Goal: Information Seeking & Learning: Learn about a topic

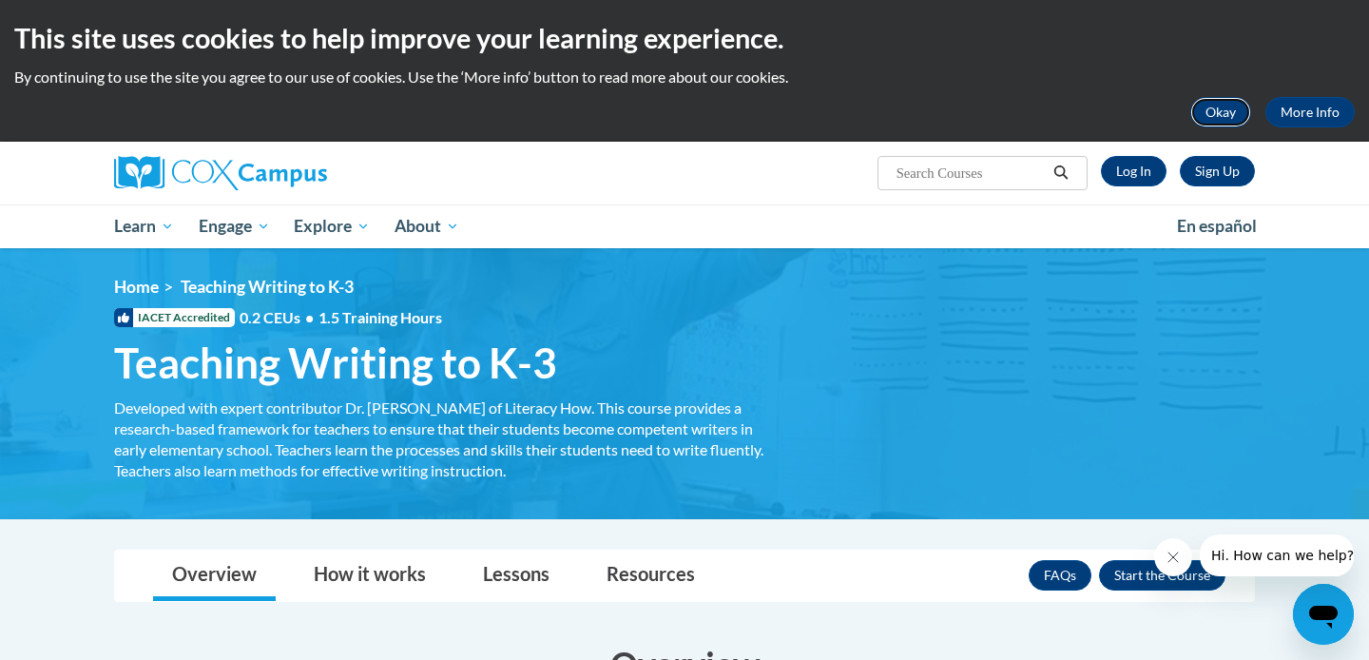
click at [1215, 121] on button "Okay" at bounding box center [1221, 112] width 61 height 30
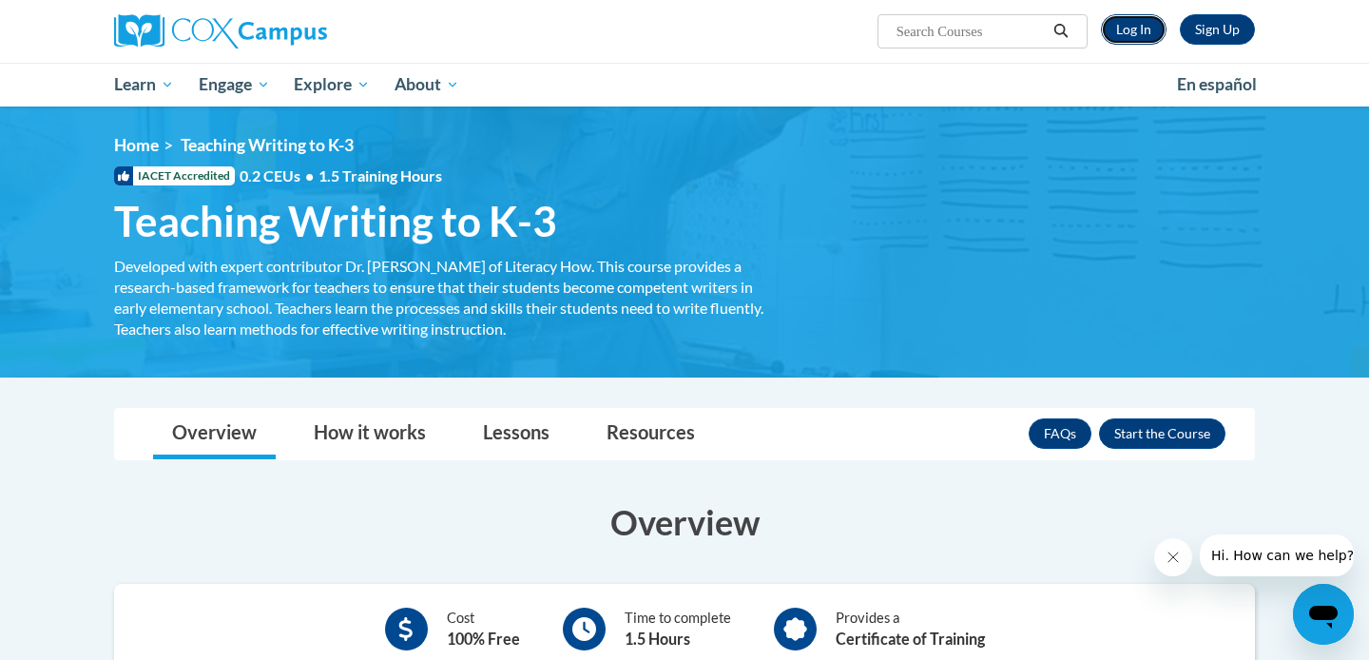
click at [1133, 21] on link "Log In" at bounding box center [1134, 29] width 66 height 30
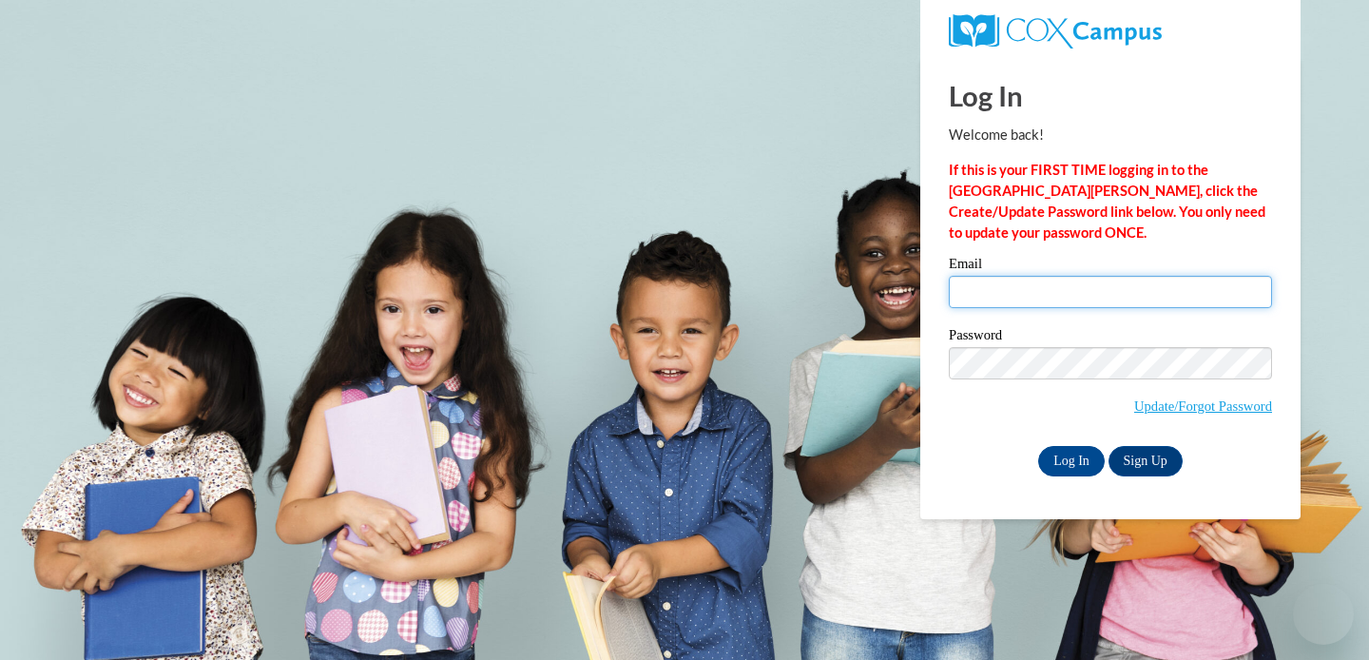
click at [1073, 294] on input "Email" at bounding box center [1110, 292] width 323 height 32
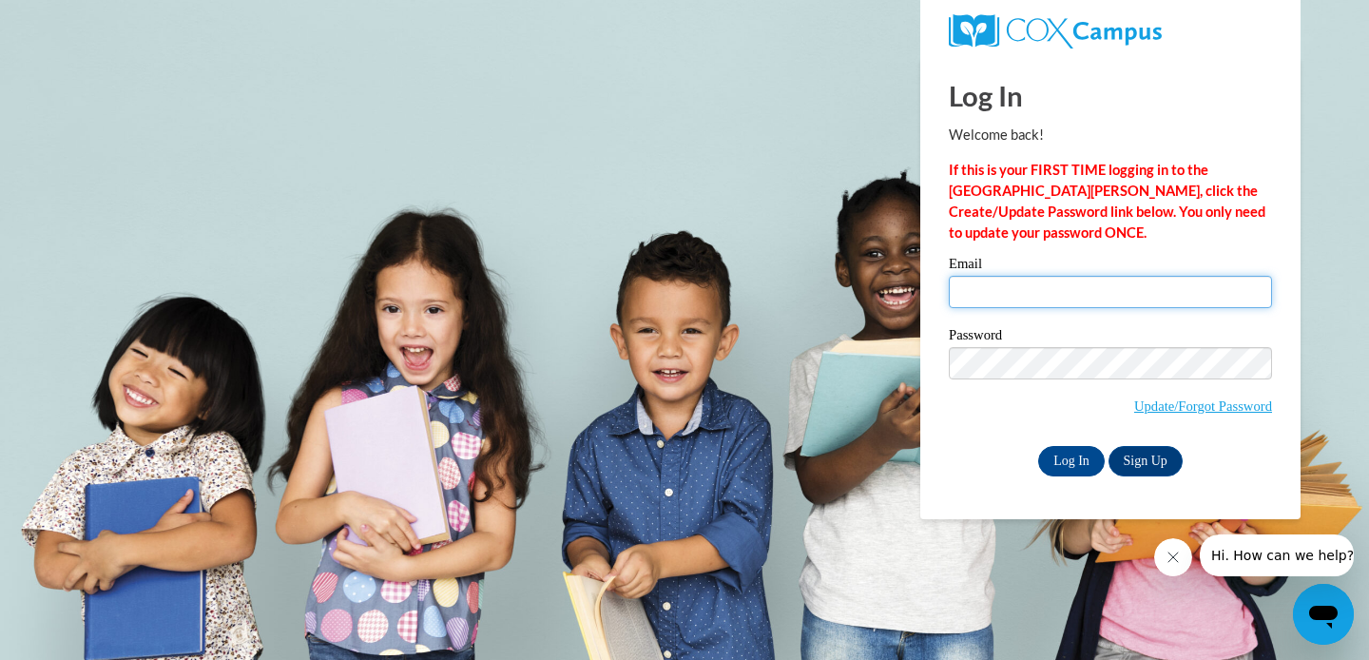
type input "mwalker@chattooga.k12.ga.us"
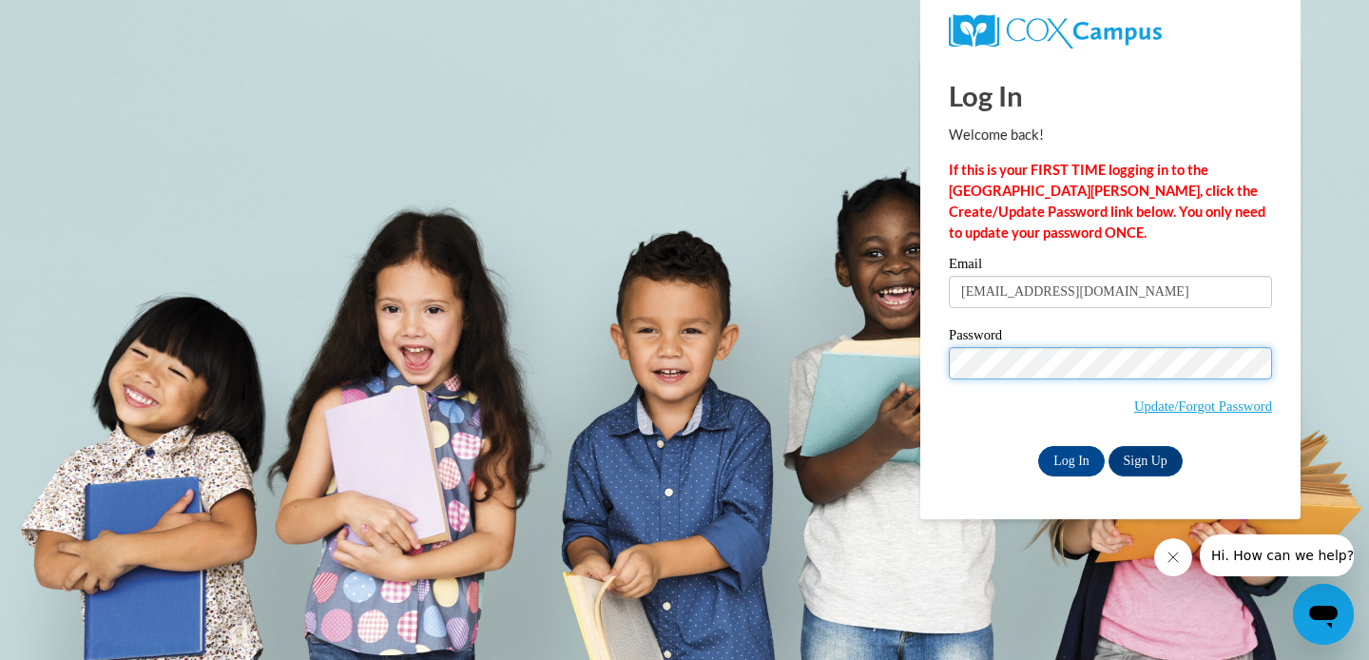
click at [1039, 446] on input "Log In" at bounding box center [1072, 461] width 67 height 30
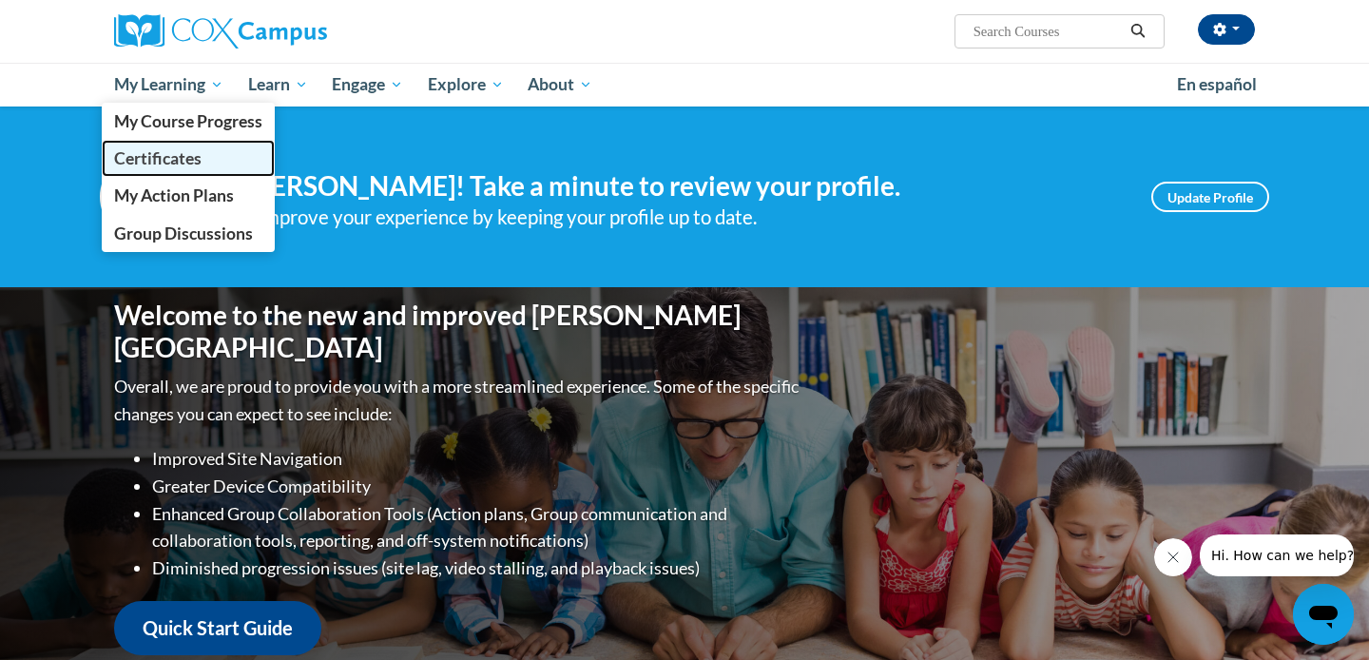
click at [195, 147] on link "Certificates" at bounding box center [188, 158] width 173 height 37
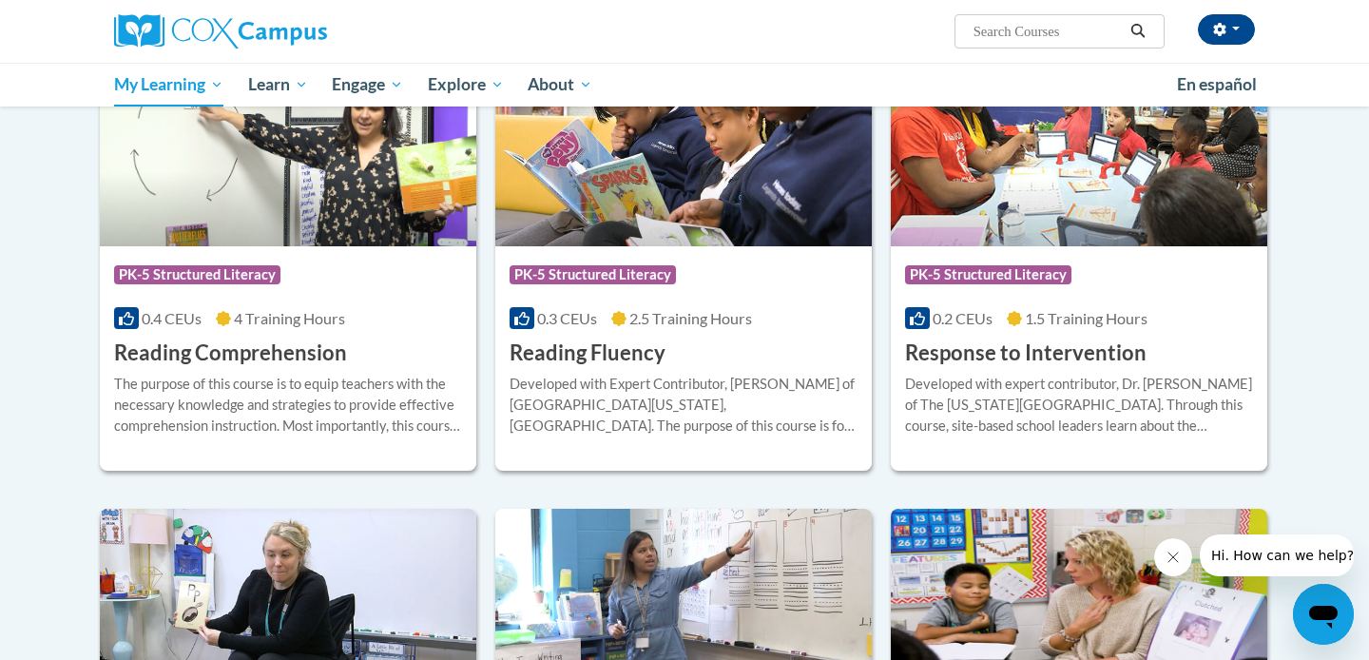
scroll to position [649, 0]
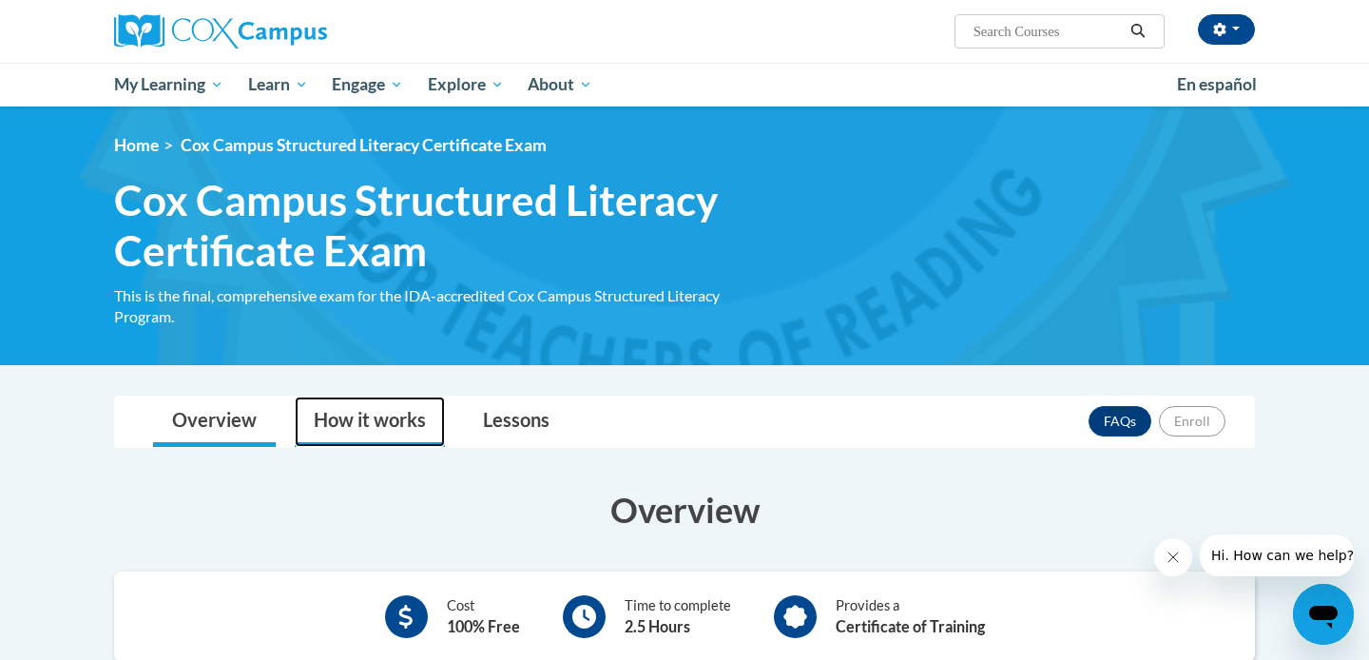
click at [405, 431] on link "How it works" at bounding box center [370, 422] width 150 height 50
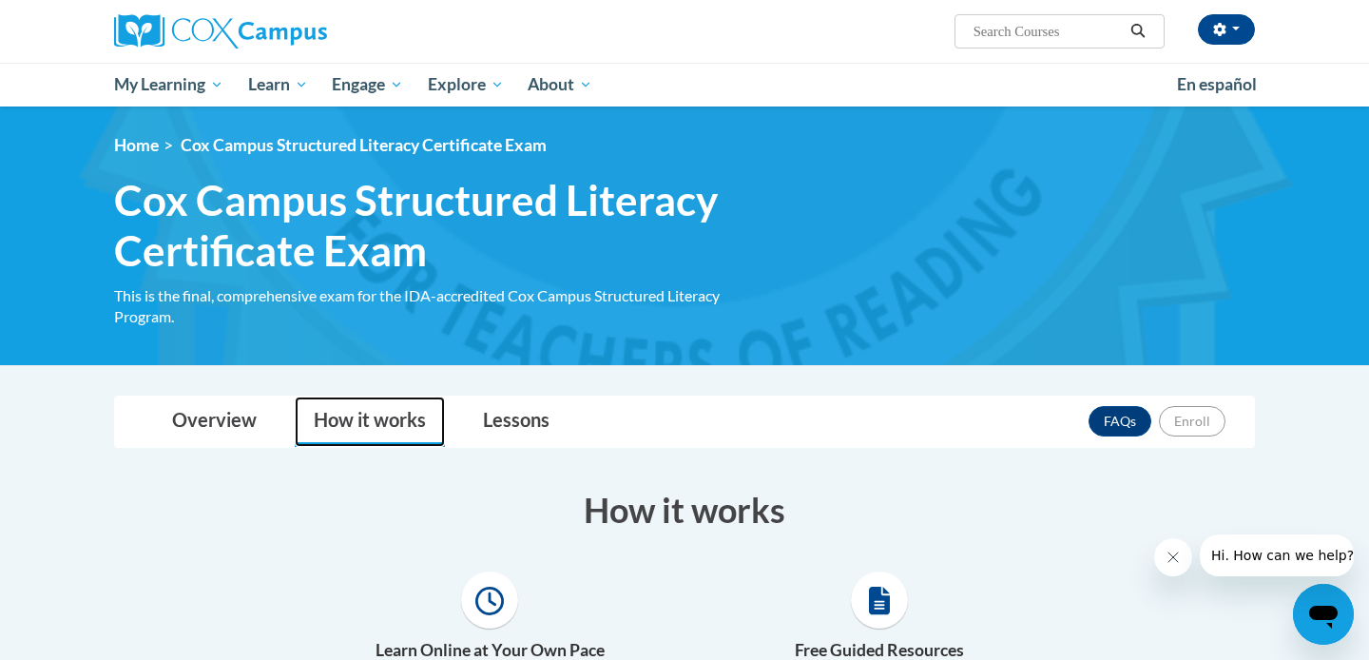
scroll to position [186, 0]
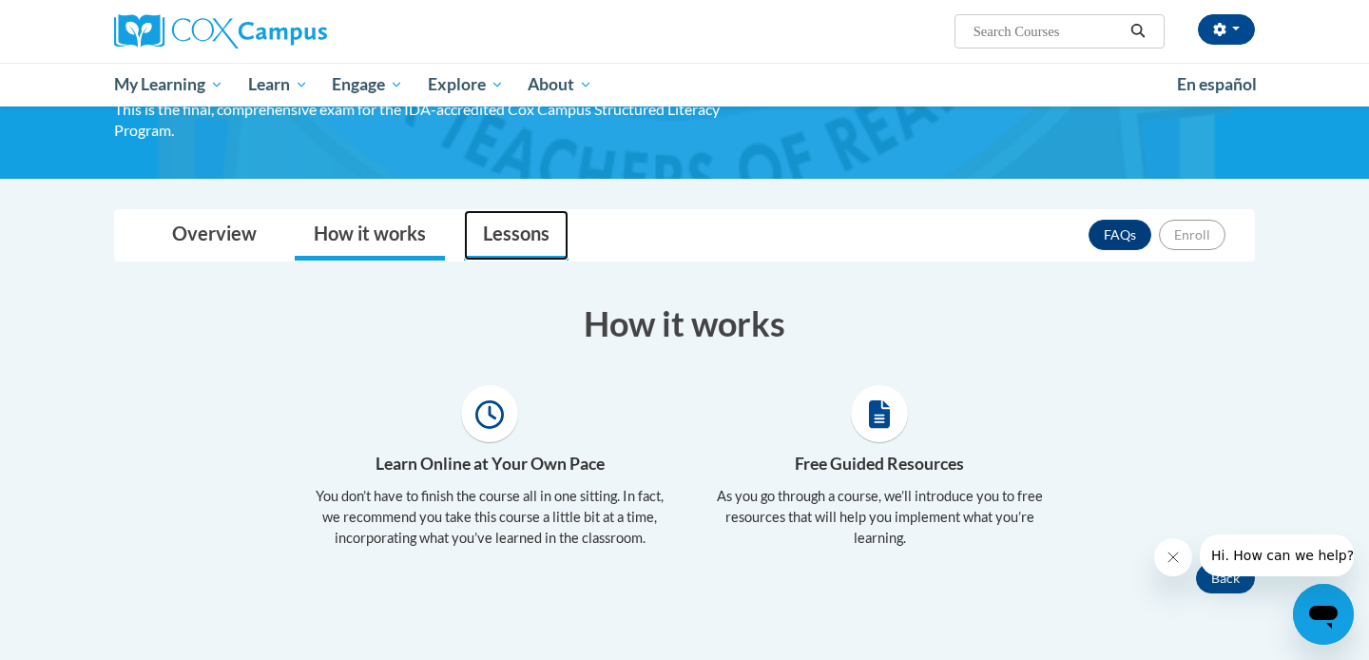
click at [497, 230] on link "Lessons" at bounding box center [516, 235] width 105 height 50
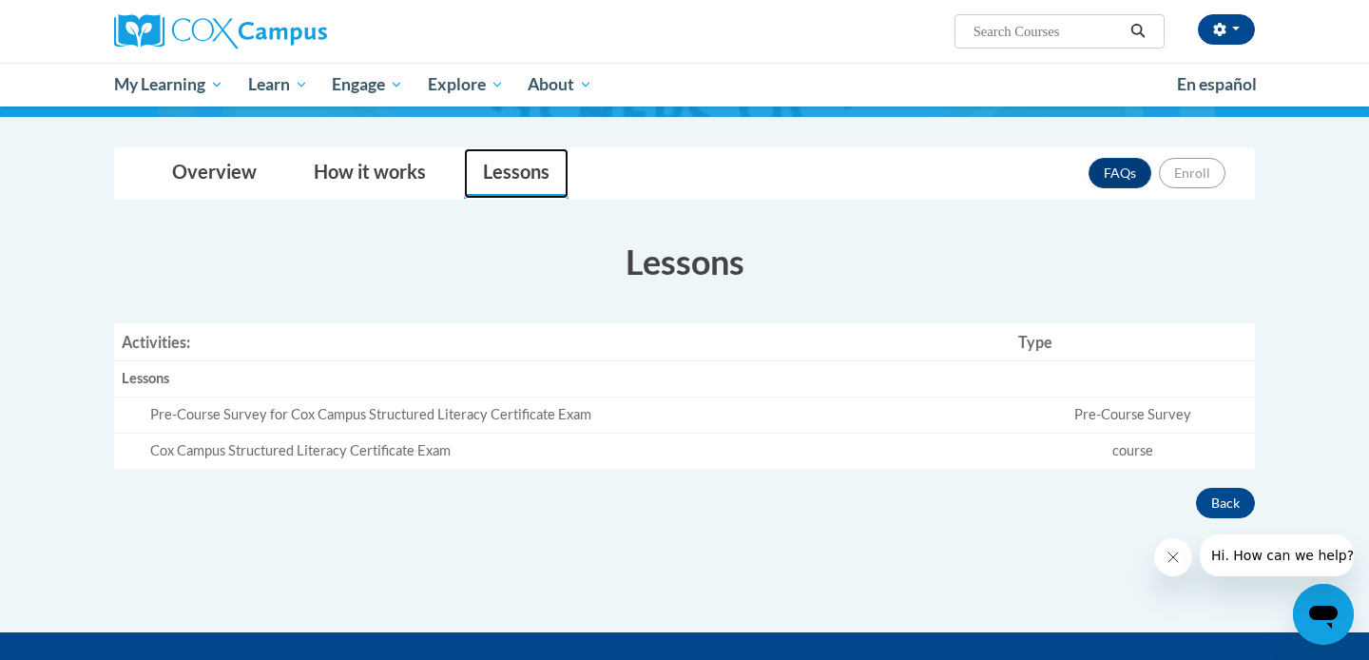
scroll to position [249, 0]
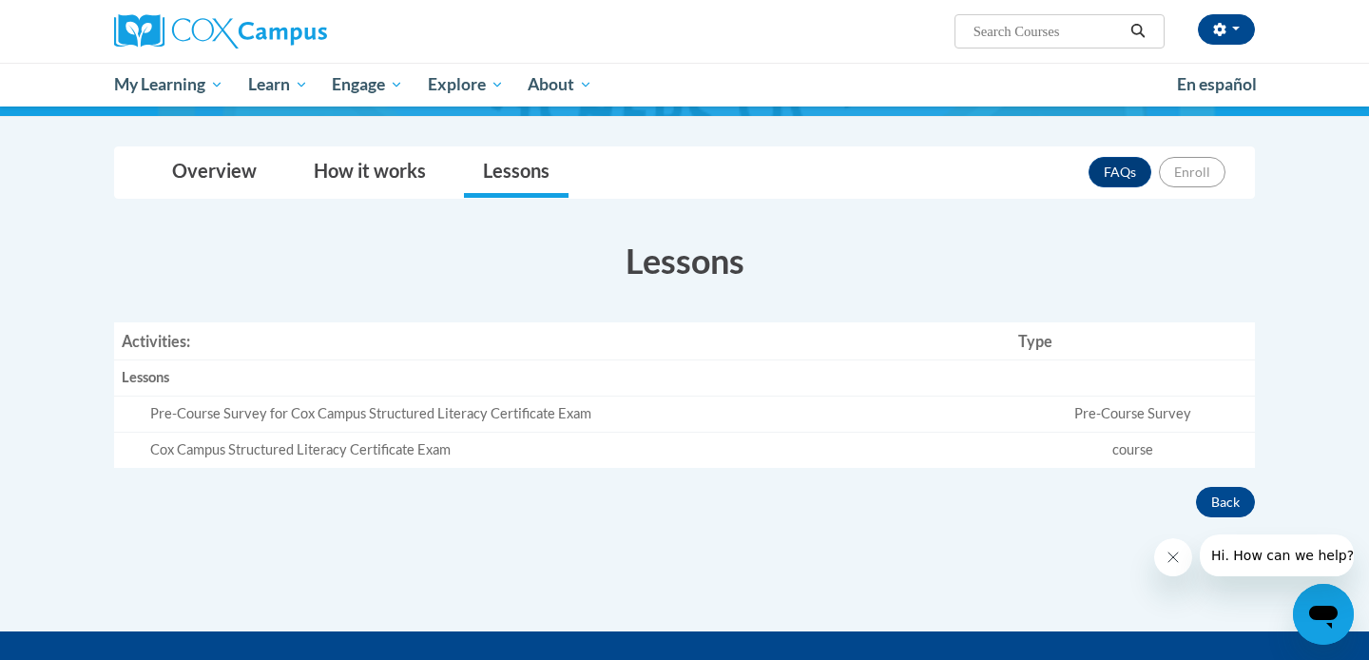
click at [1058, 440] on td "course" at bounding box center [1133, 449] width 244 height 35
click at [1138, 454] on td "course" at bounding box center [1133, 449] width 244 height 35
click at [181, 153] on link "Overview" at bounding box center [214, 172] width 123 height 50
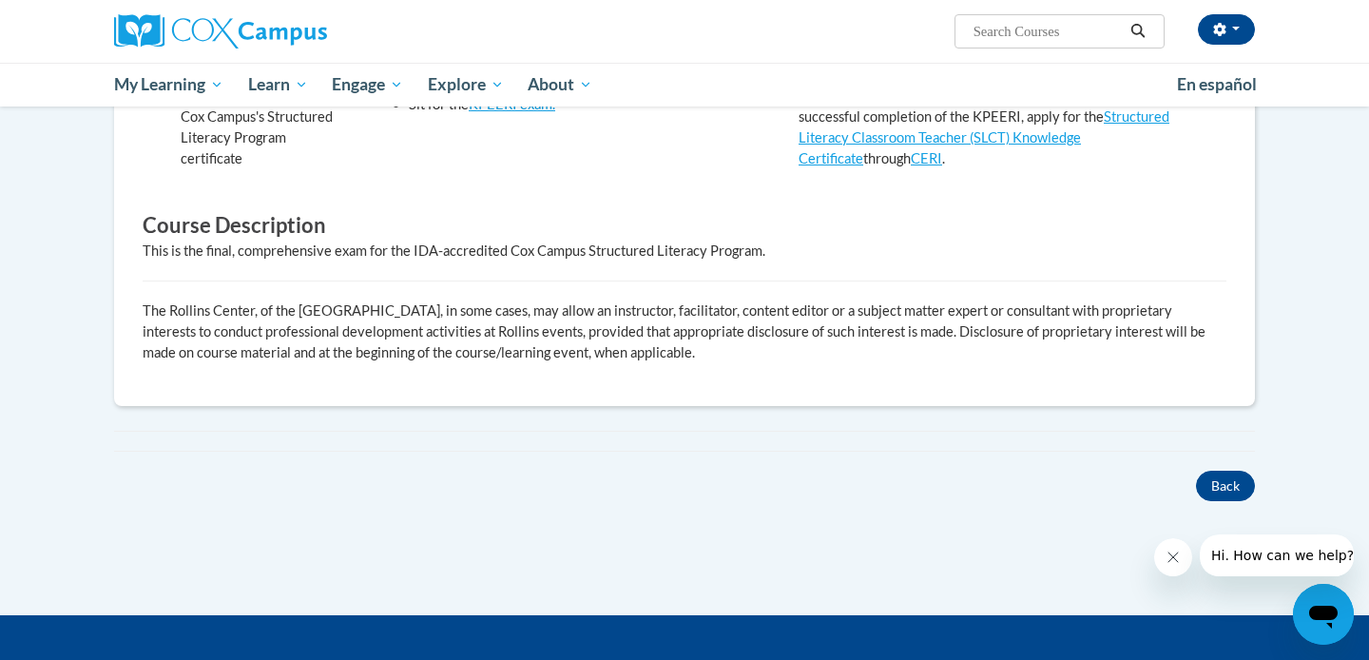
scroll to position [662, 0]
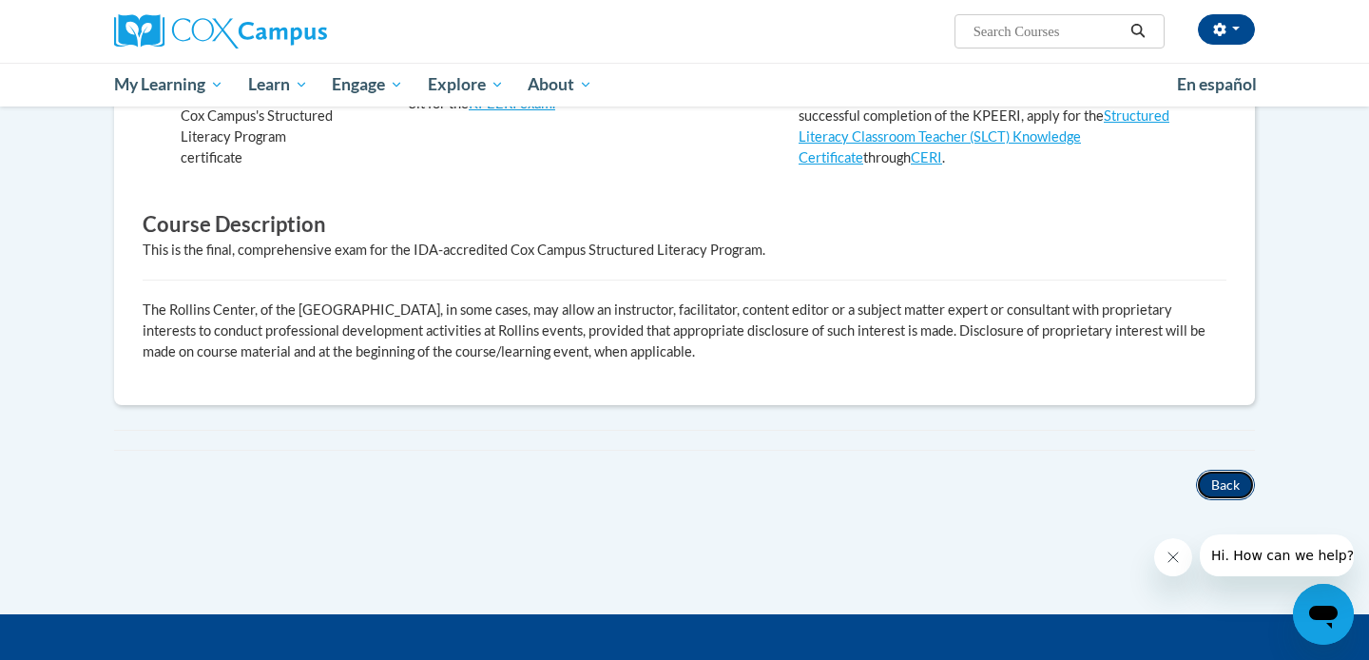
click at [1233, 487] on button "Back" at bounding box center [1225, 485] width 59 height 30
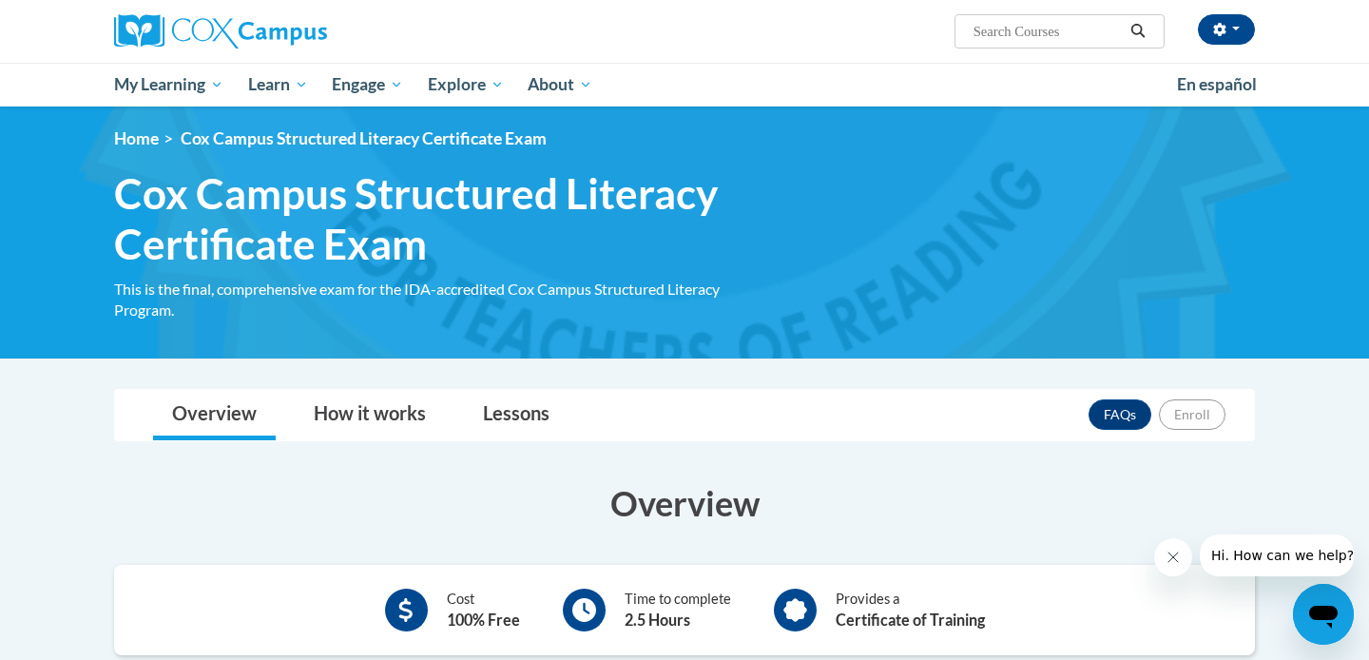
scroll to position [0, 0]
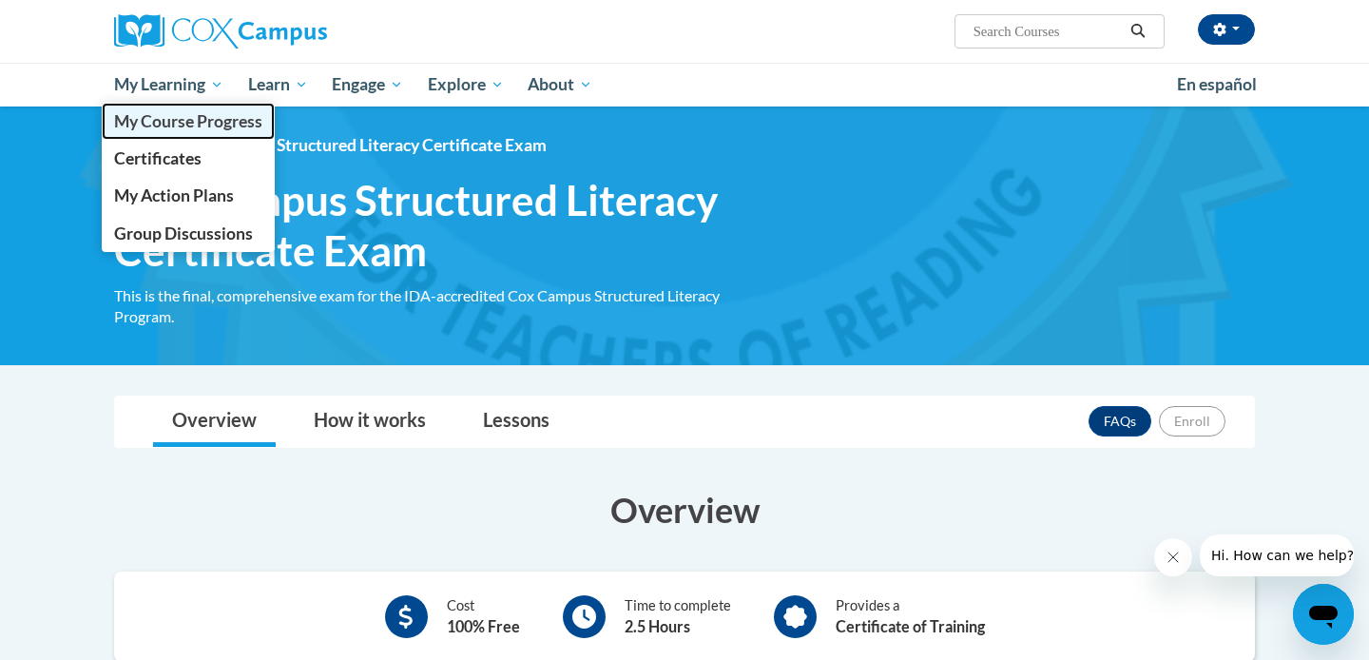
click at [199, 116] on span "My Course Progress" at bounding box center [188, 121] width 148 height 20
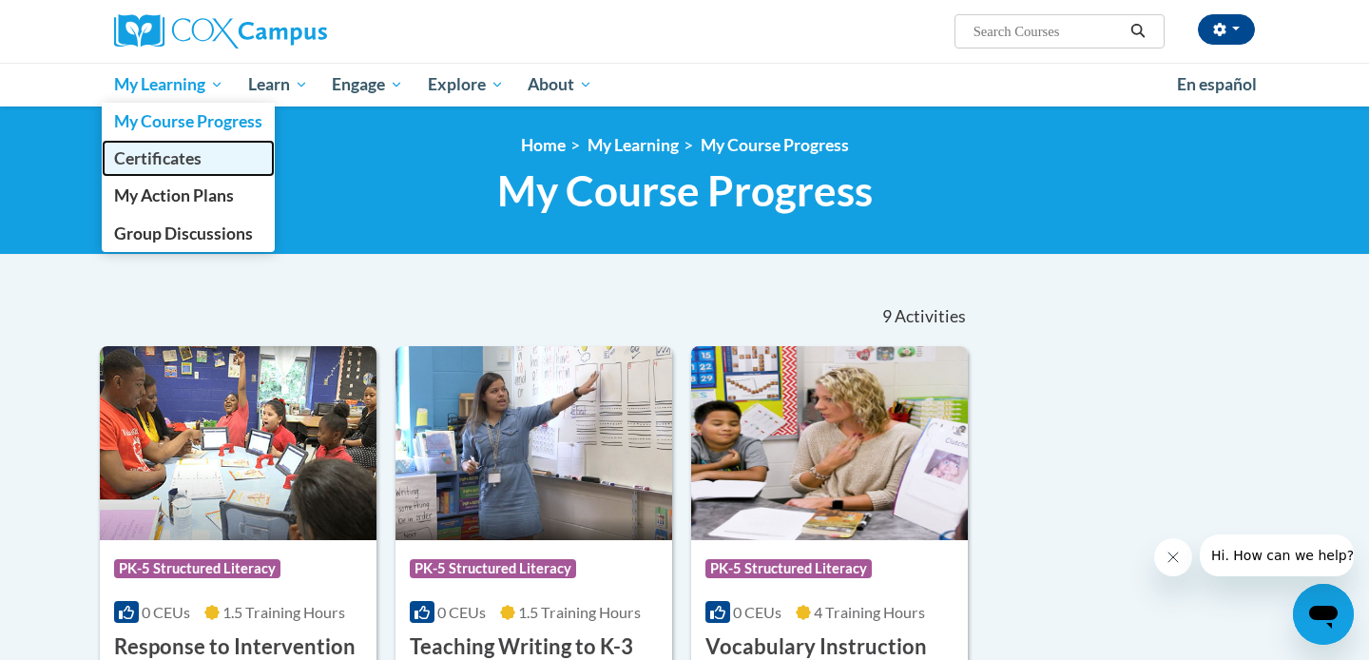
click at [197, 151] on span "Certificates" at bounding box center [157, 158] width 87 height 20
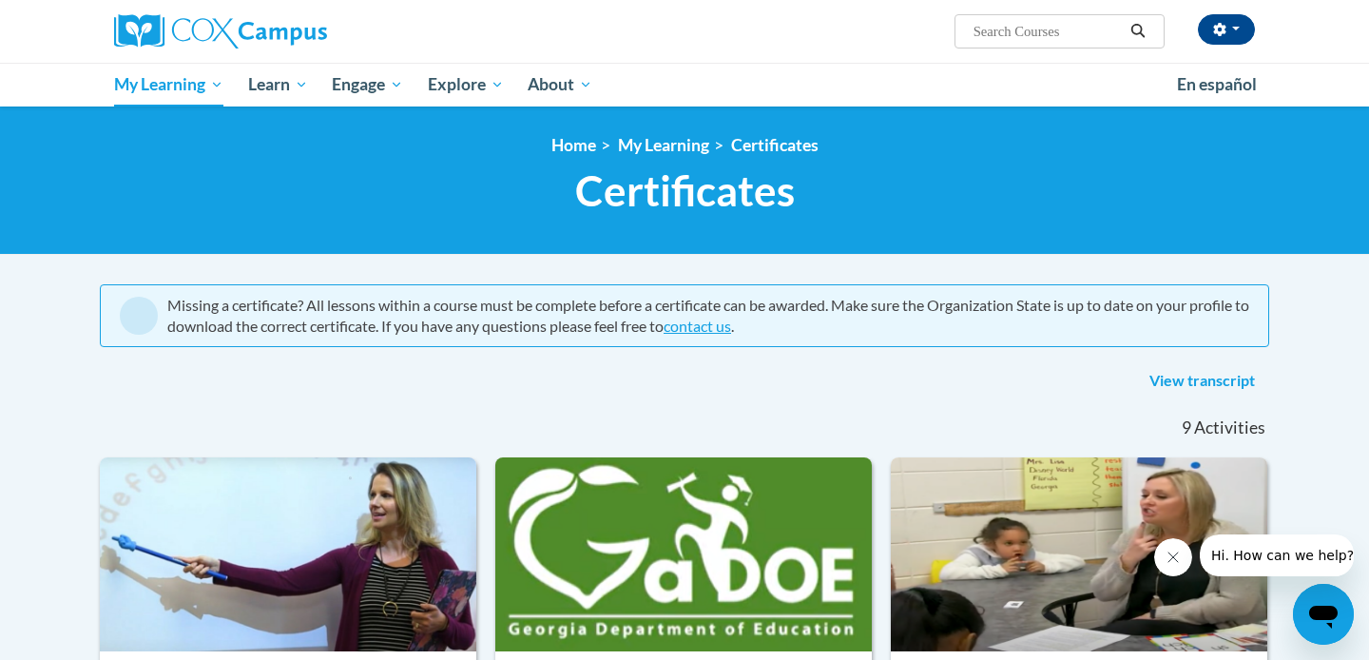
click at [1057, 40] on input "Search..." at bounding box center [1048, 31] width 152 height 23
type input "structured literacy"
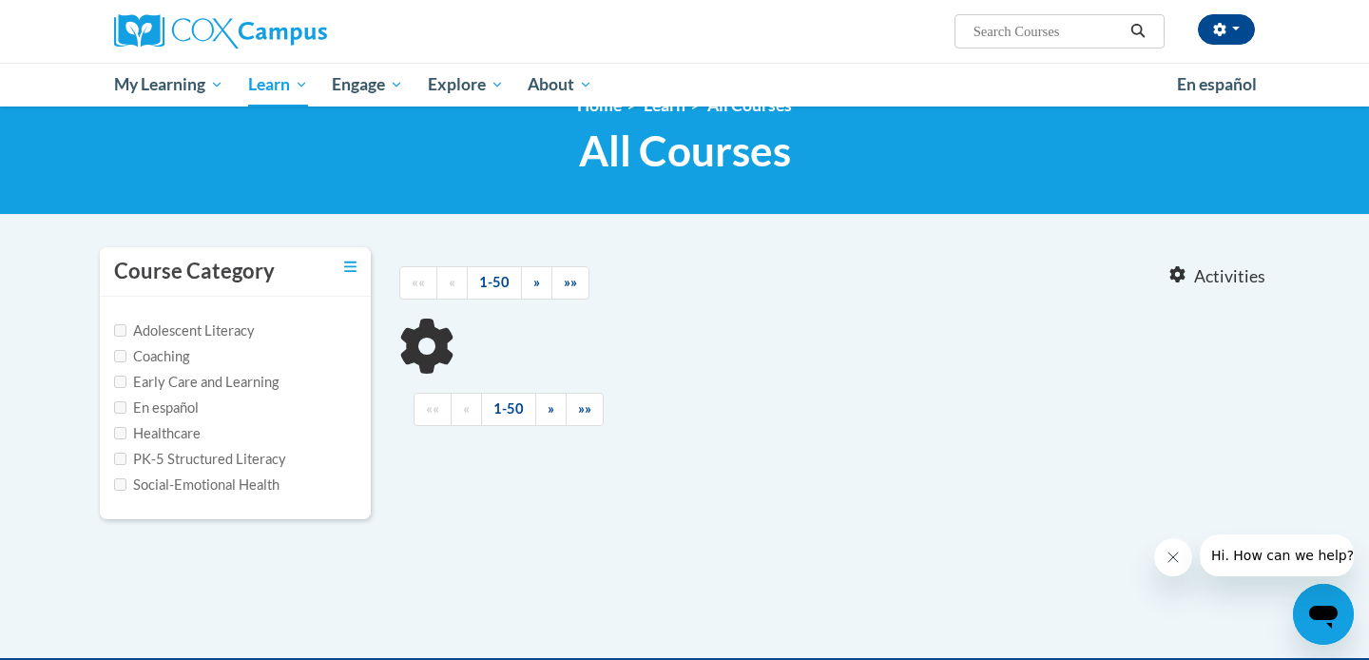
type input "structured literacy"
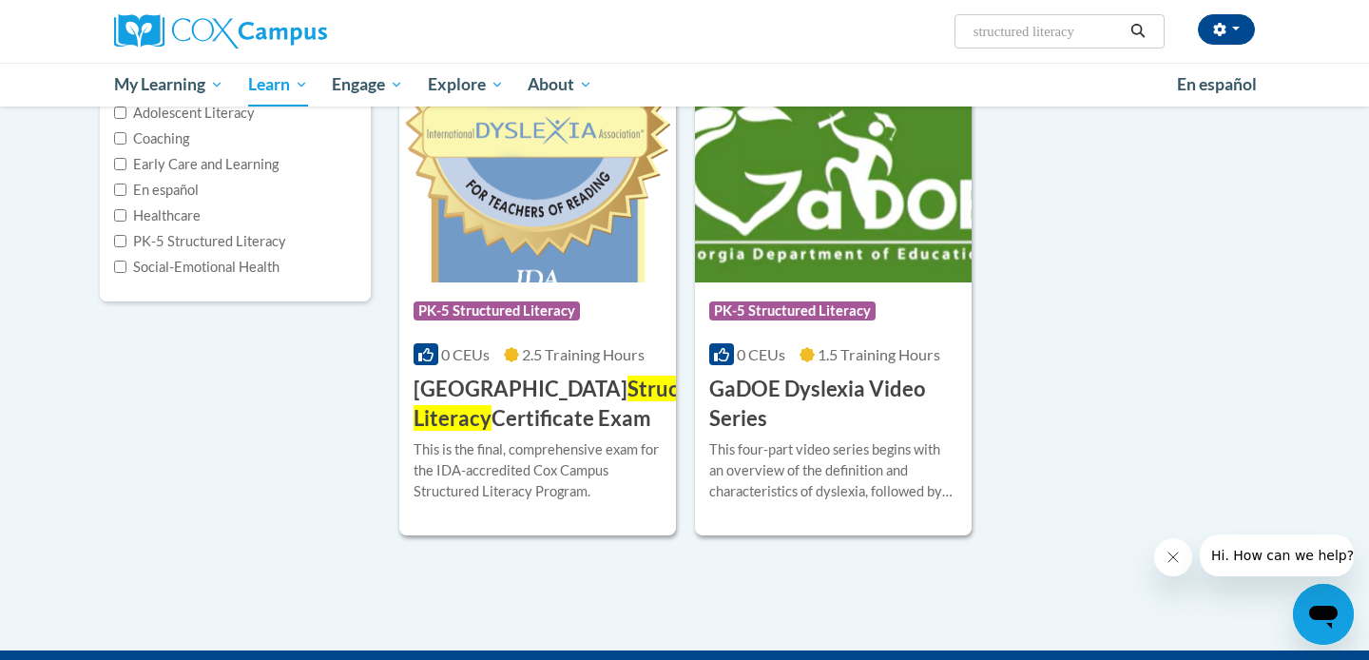
scroll to position [278, 0]
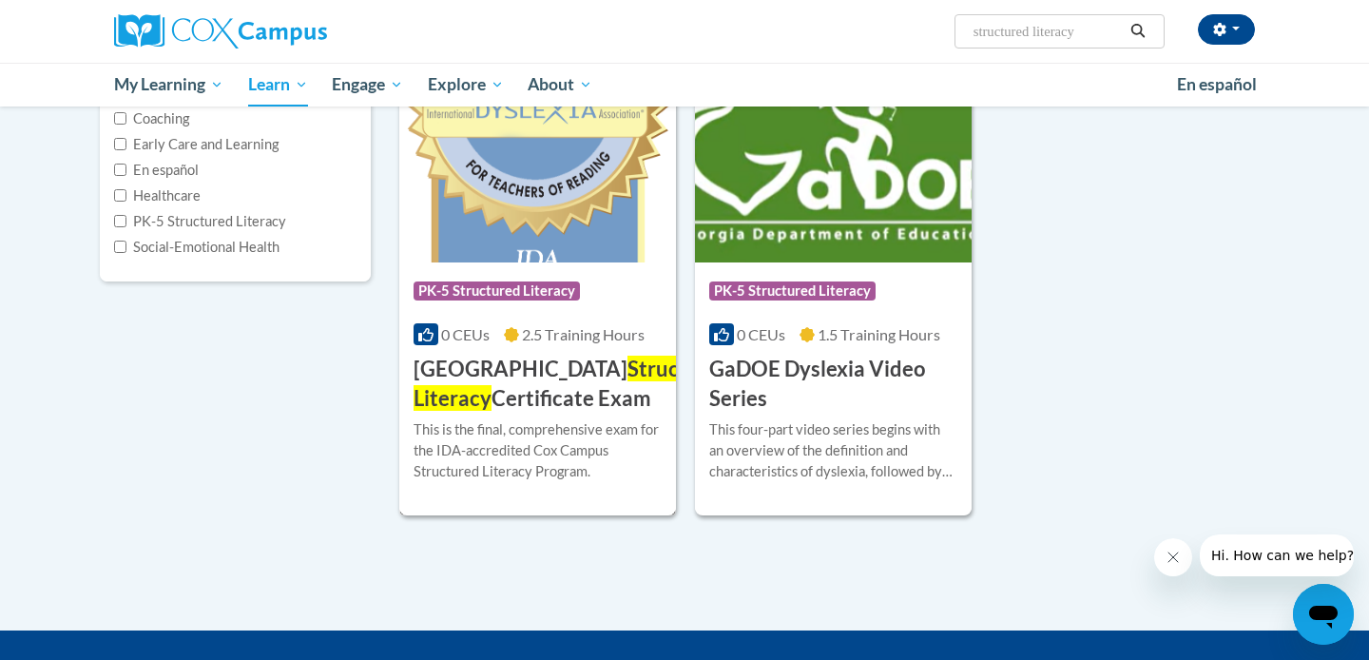
click at [542, 213] on img at bounding box center [537, 165] width 277 height 194
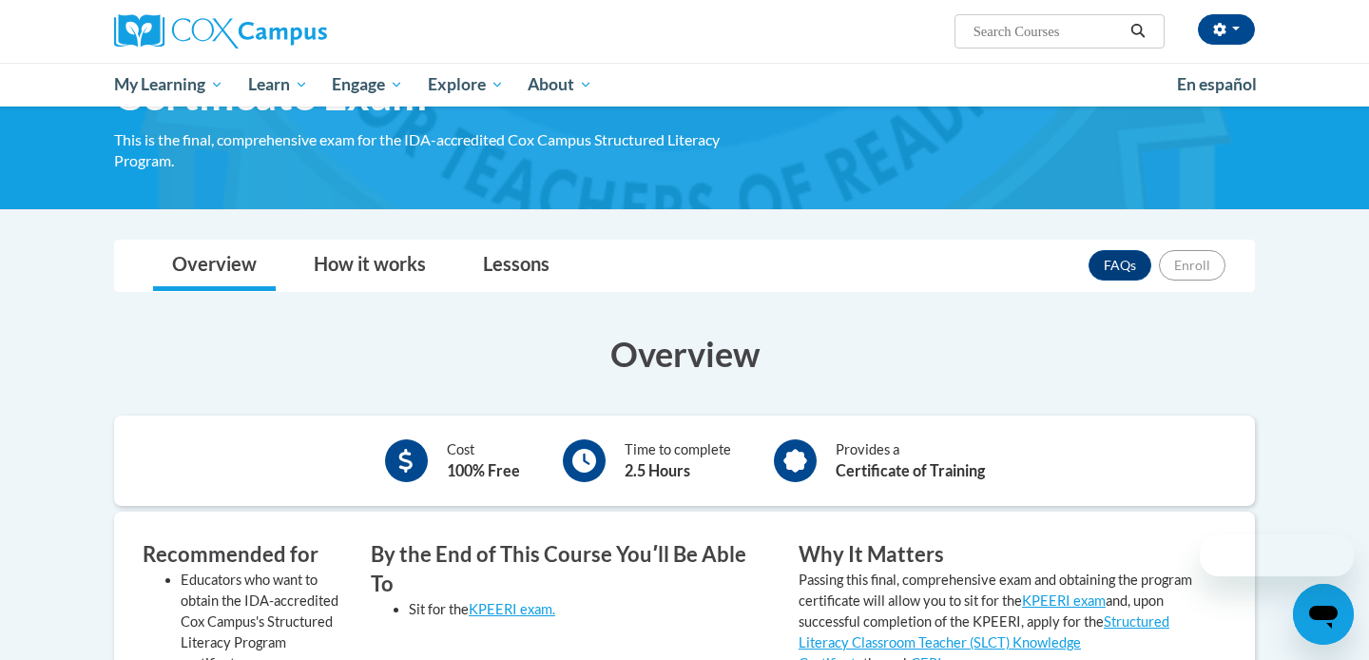
scroll to position [178, 0]
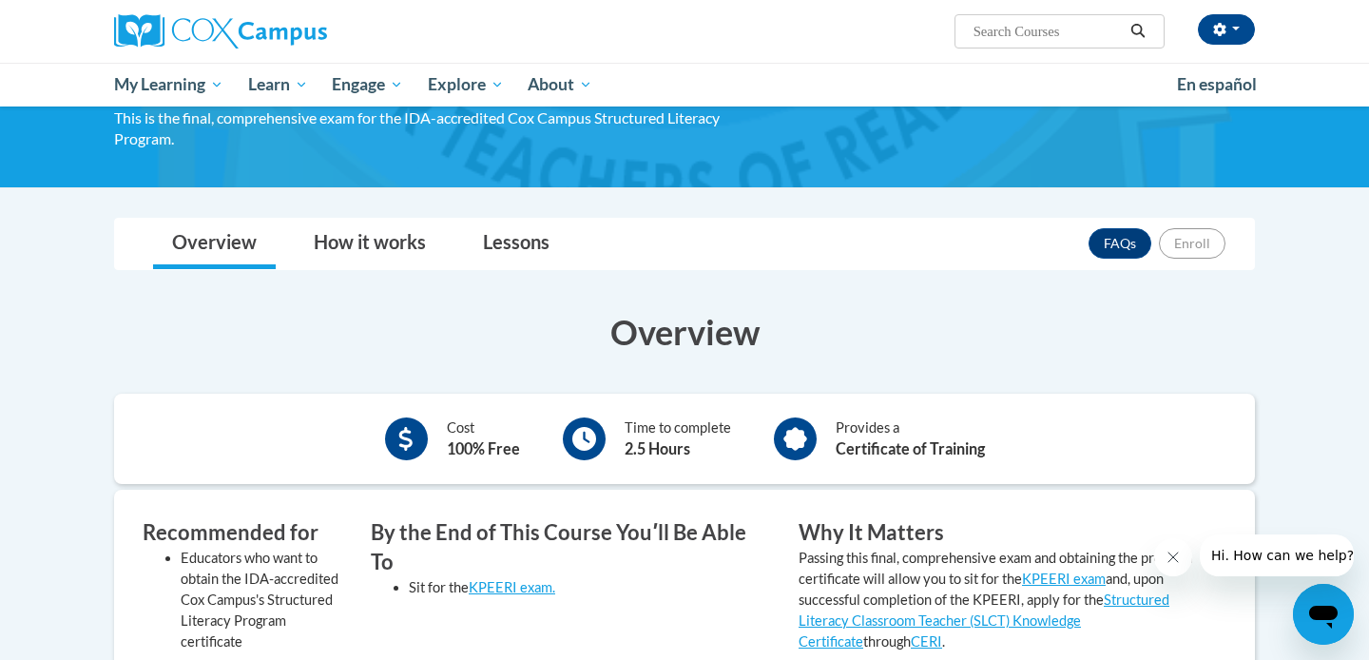
click at [458, 447] on b "100% Free" at bounding box center [483, 448] width 73 height 18
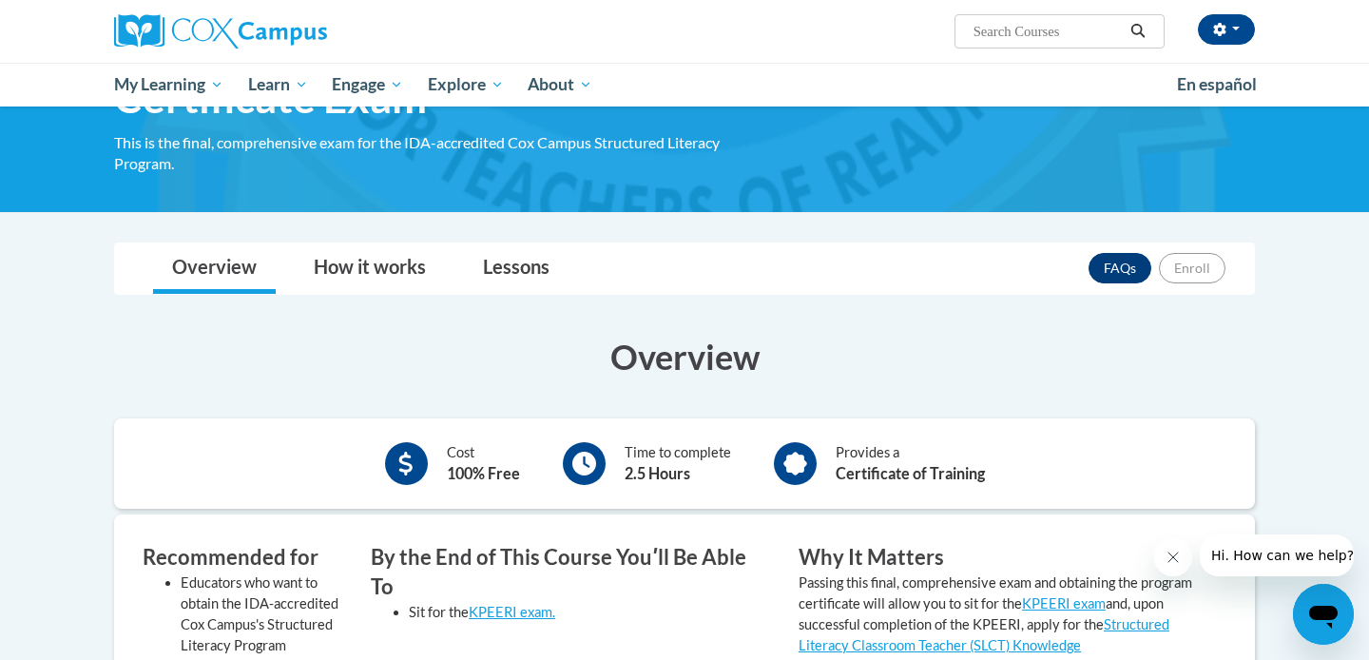
scroll to position [151, 0]
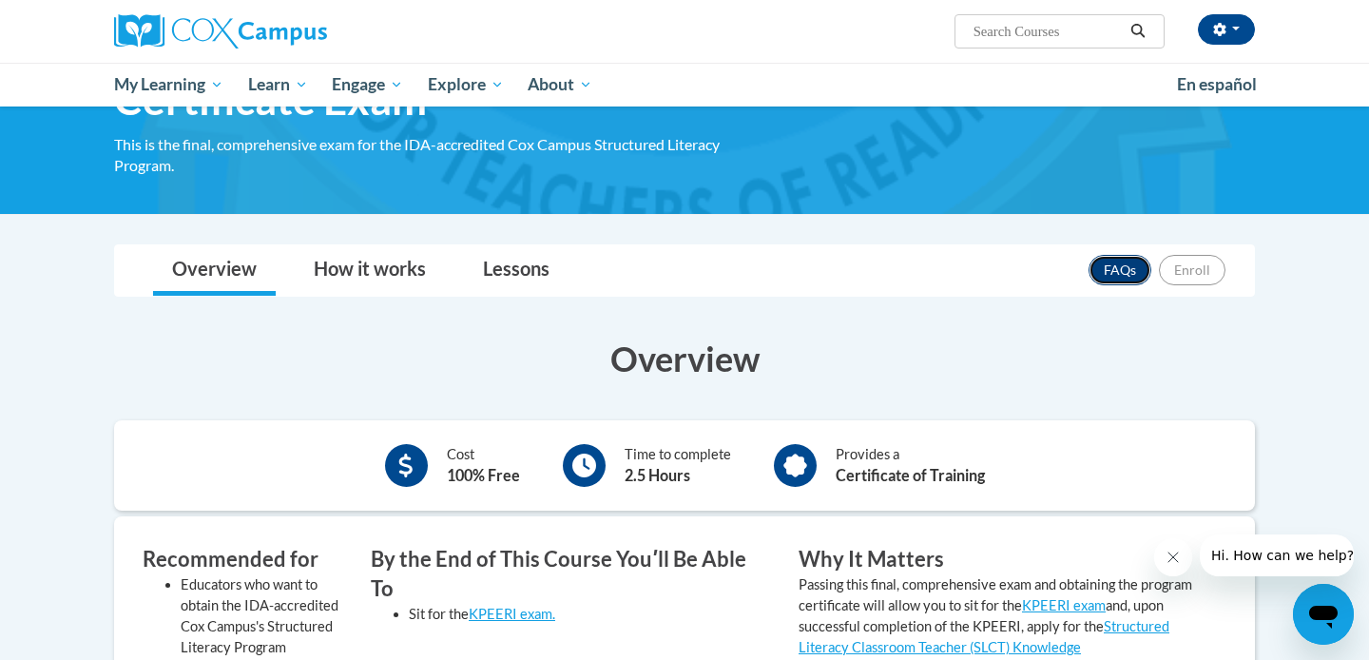
click at [1129, 264] on link "FAQs" at bounding box center [1120, 270] width 63 height 30
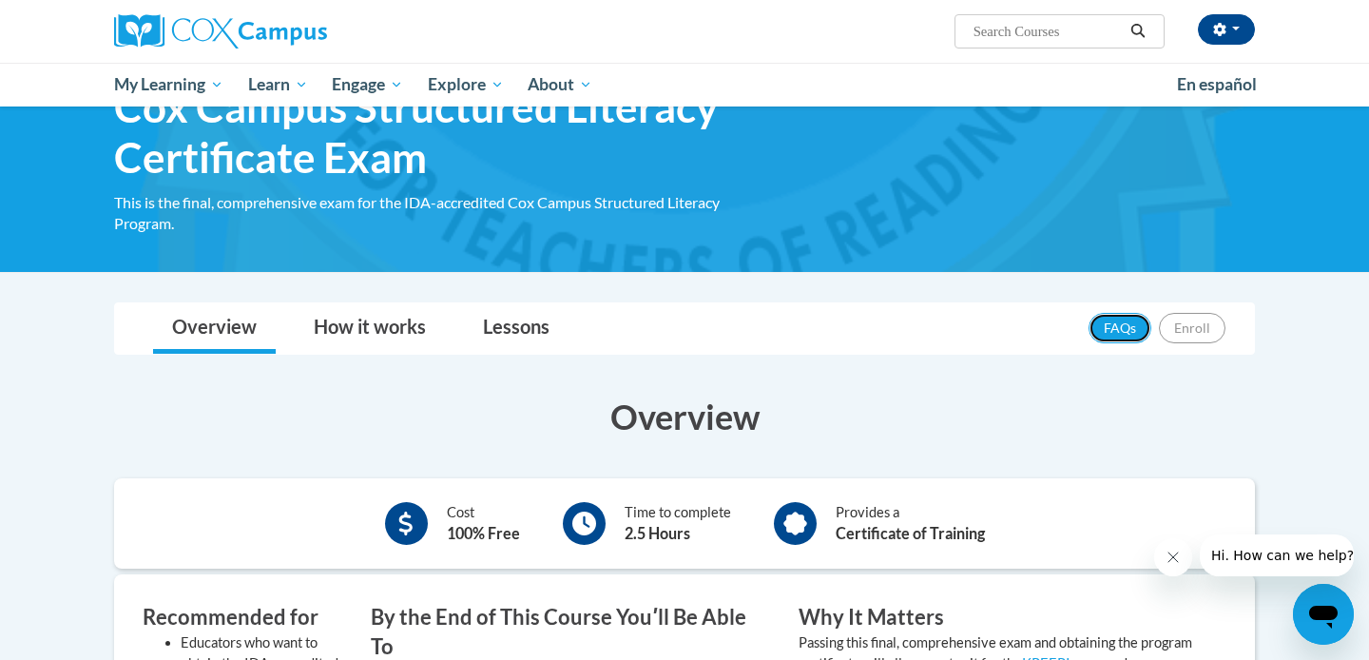
scroll to position [0, 0]
